Goal: Task Accomplishment & Management: Manage account settings

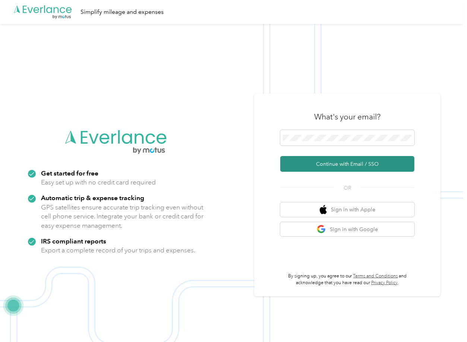
click at [307, 160] on button "Continue with Email / SSO" at bounding box center [347, 164] width 134 height 16
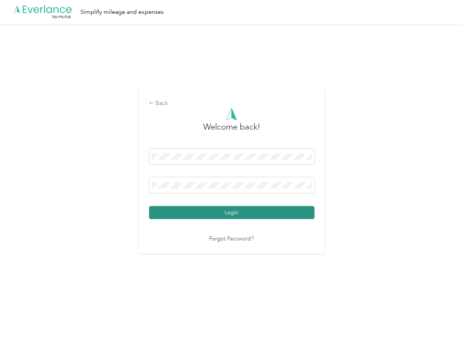
click at [187, 213] on button "Login" at bounding box center [232, 212] width 166 height 13
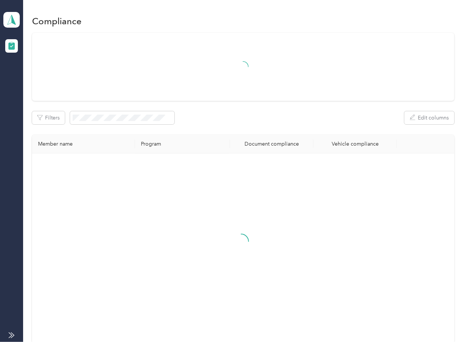
click at [274, 128] on div "Filters Edit columns Member name Program Document compliance Vehicle compliance" at bounding box center [243, 188] width 422 height 310
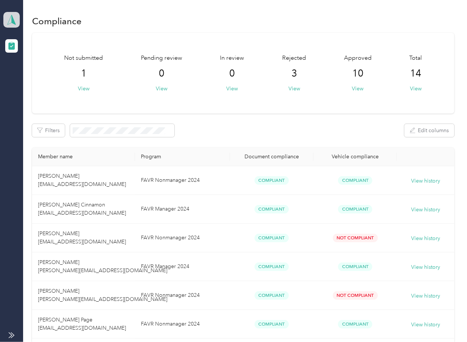
click at [9, 18] on icon at bounding box center [11, 20] width 11 height 10
click at [27, 78] on div "Log out" at bounding box center [24, 78] width 29 height 8
